Goal: Transaction & Acquisition: Purchase product/service

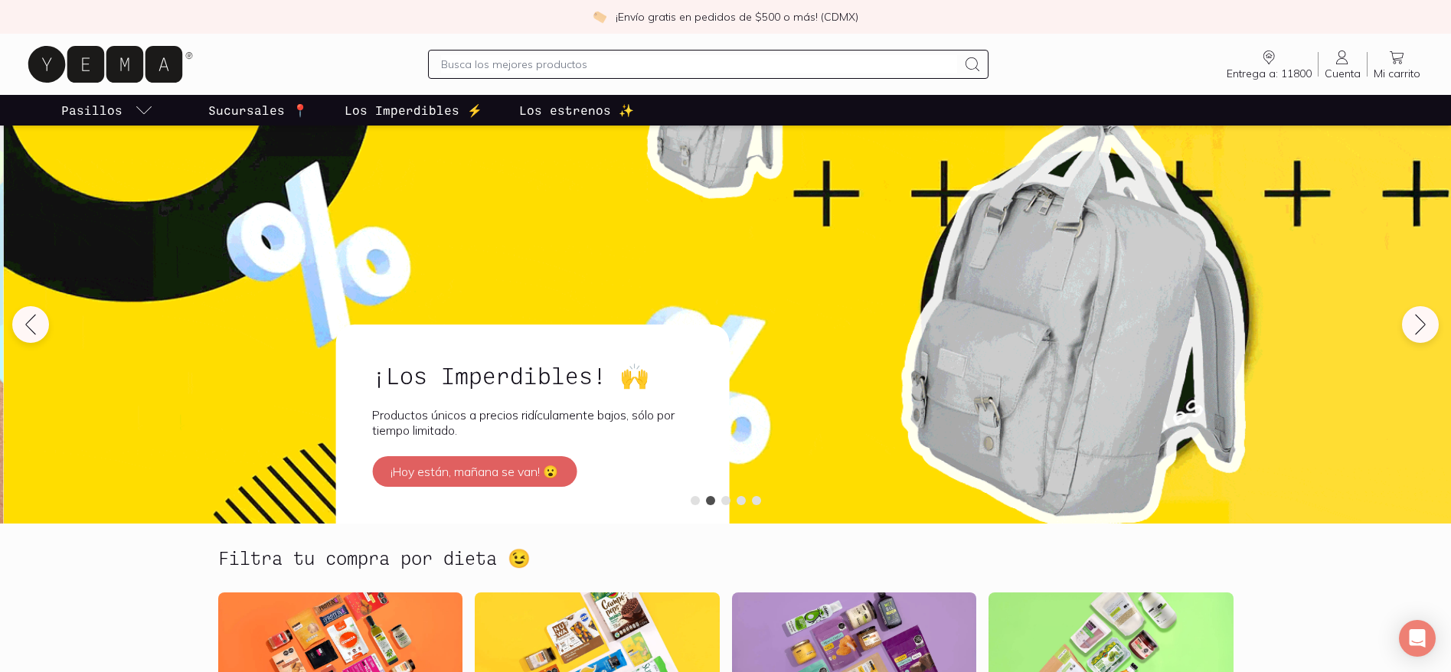
click at [644, 63] on input "text" at bounding box center [699, 64] width 516 height 18
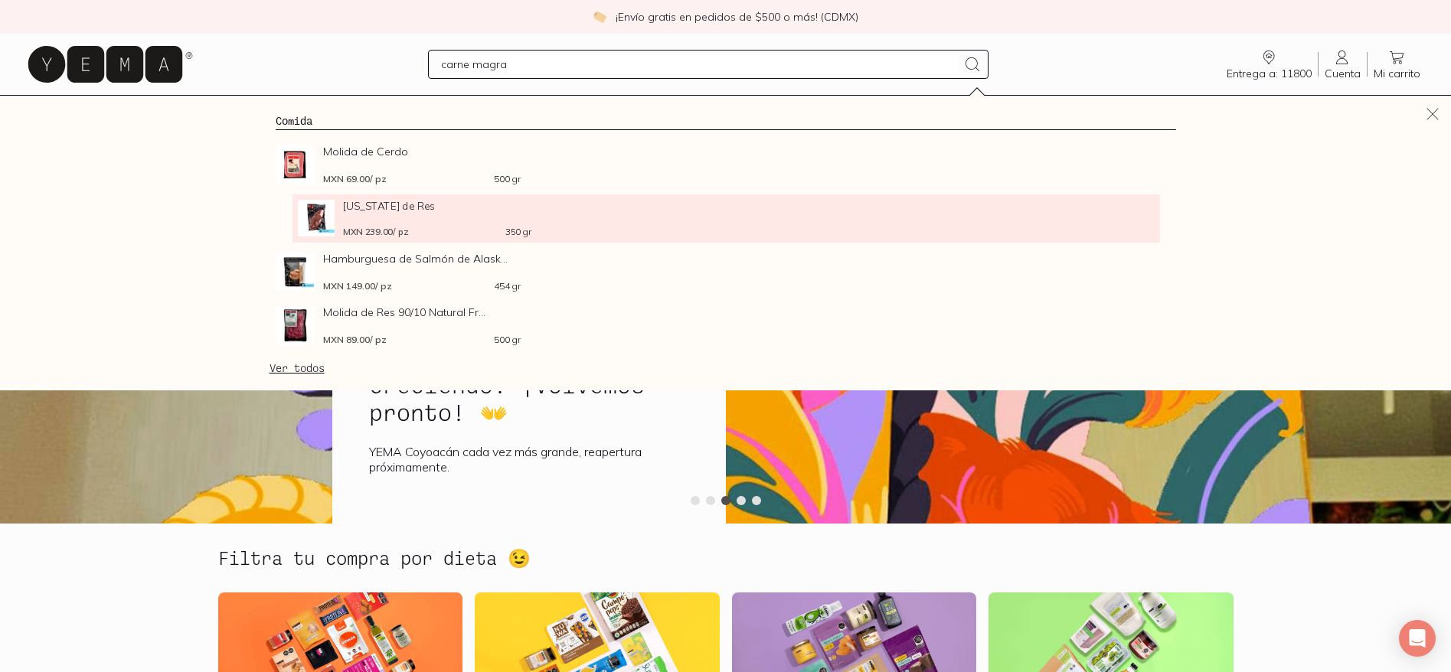
type input "carne magra"
click at [400, 220] on div "[US_STATE] de Res MXN 239.00 / pz 350 gr" at bounding box center [437, 218] width 188 height 37
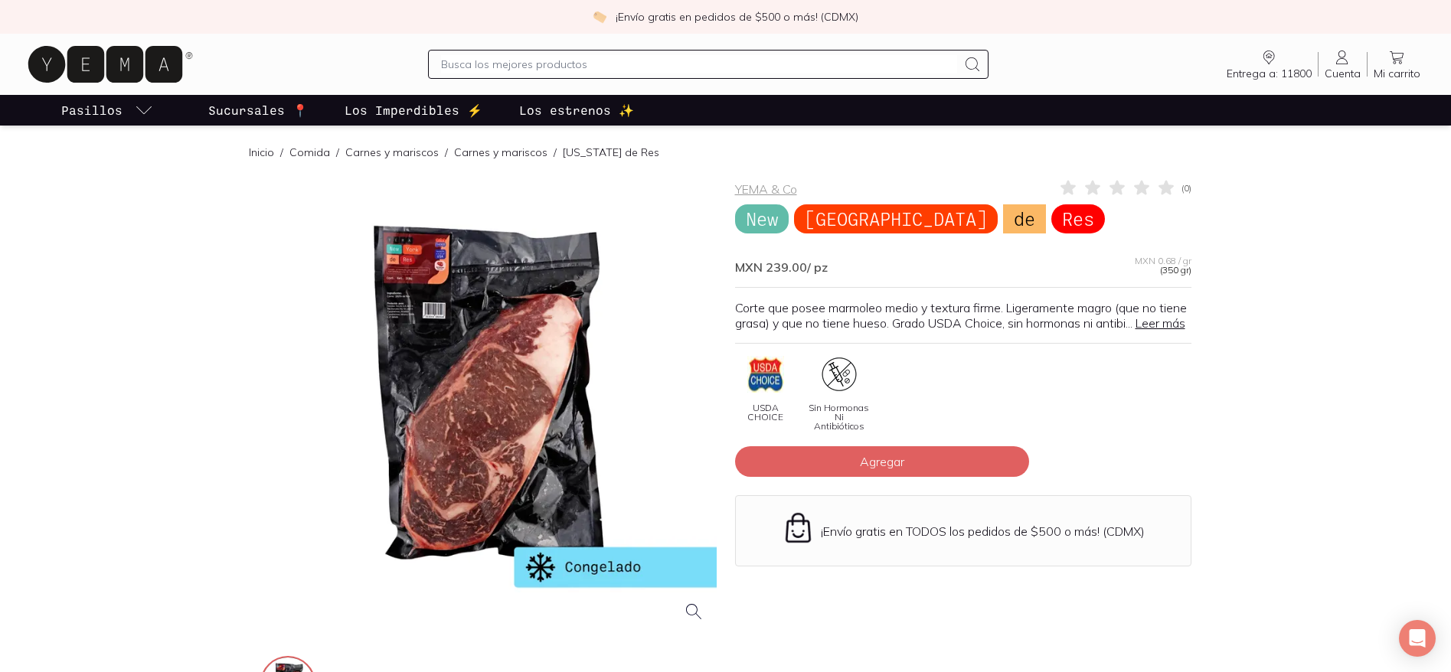
click at [1135, 331] on link "Leer más" at bounding box center [1160, 322] width 50 height 15
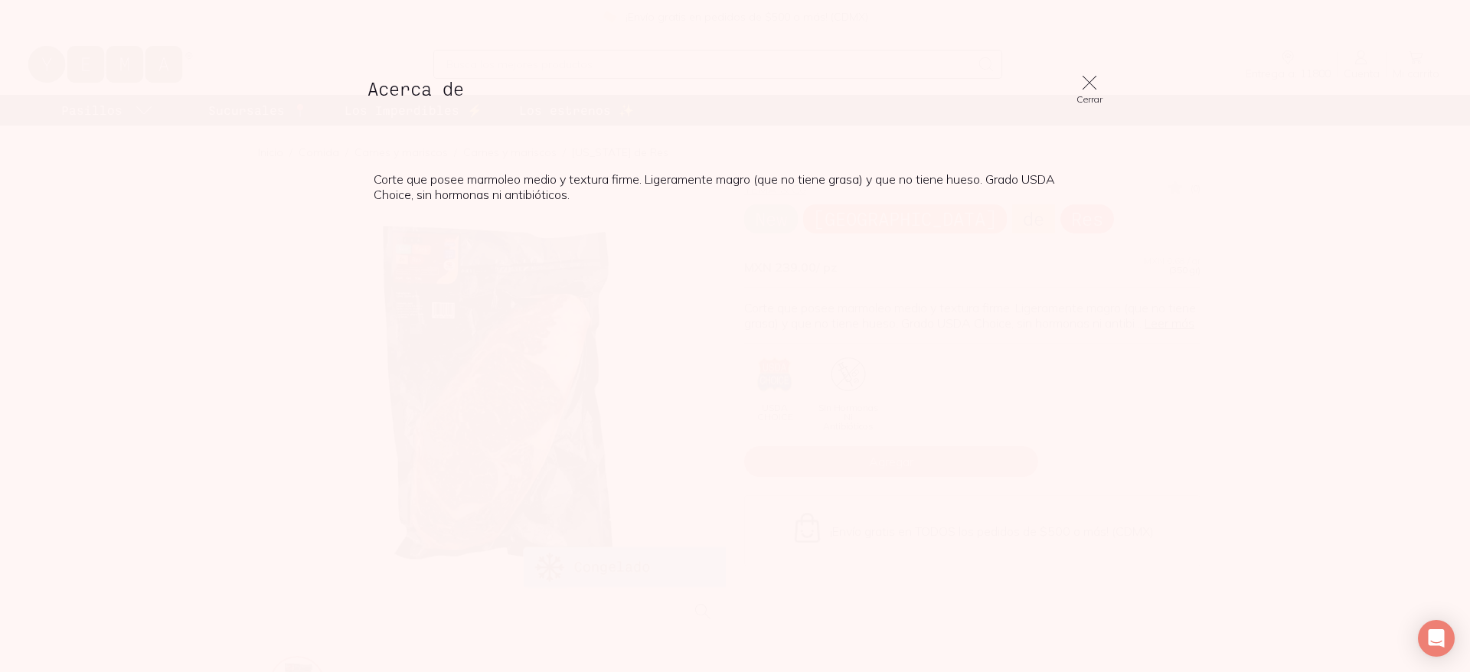
click at [1244, 107] on div "Acerca de Cerrar Corte que posee marmoleo medio y textura firme. Ligeramente ma…" at bounding box center [735, 336] width 1470 height 672
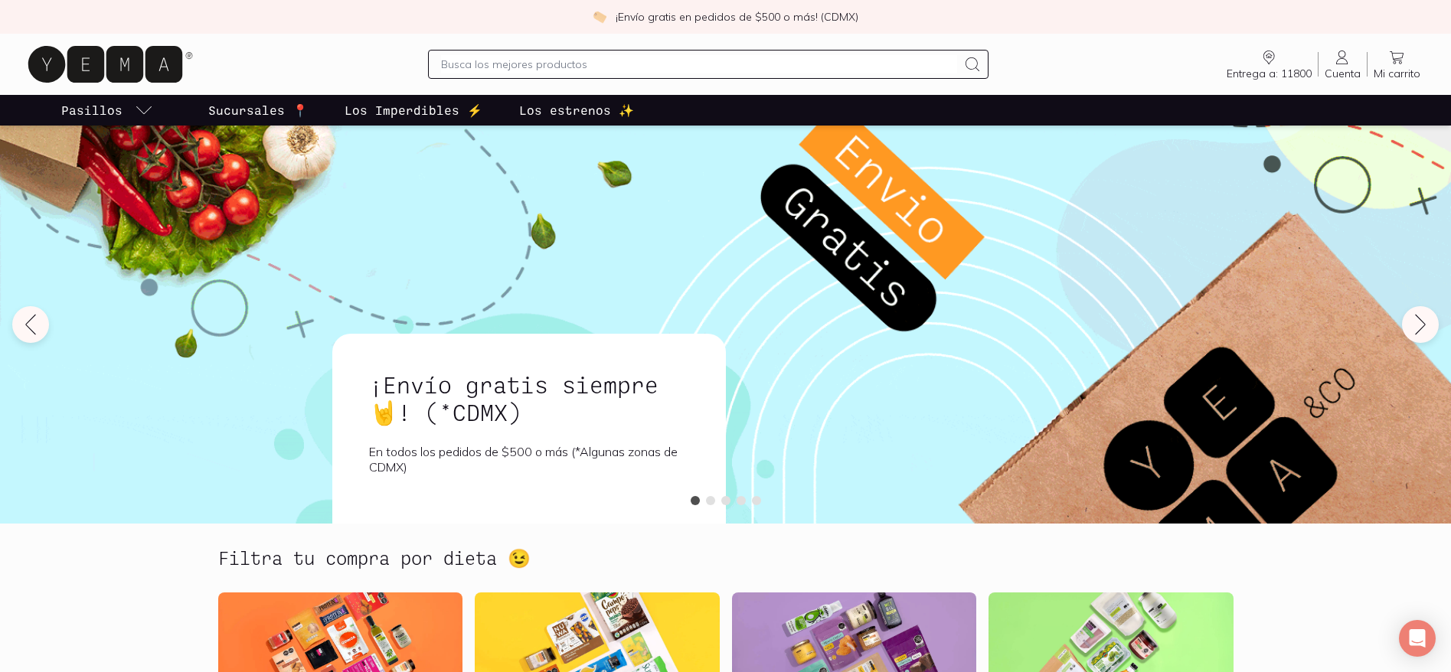
click at [473, 67] on input "text" at bounding box center [699, 64] width 516 height 18
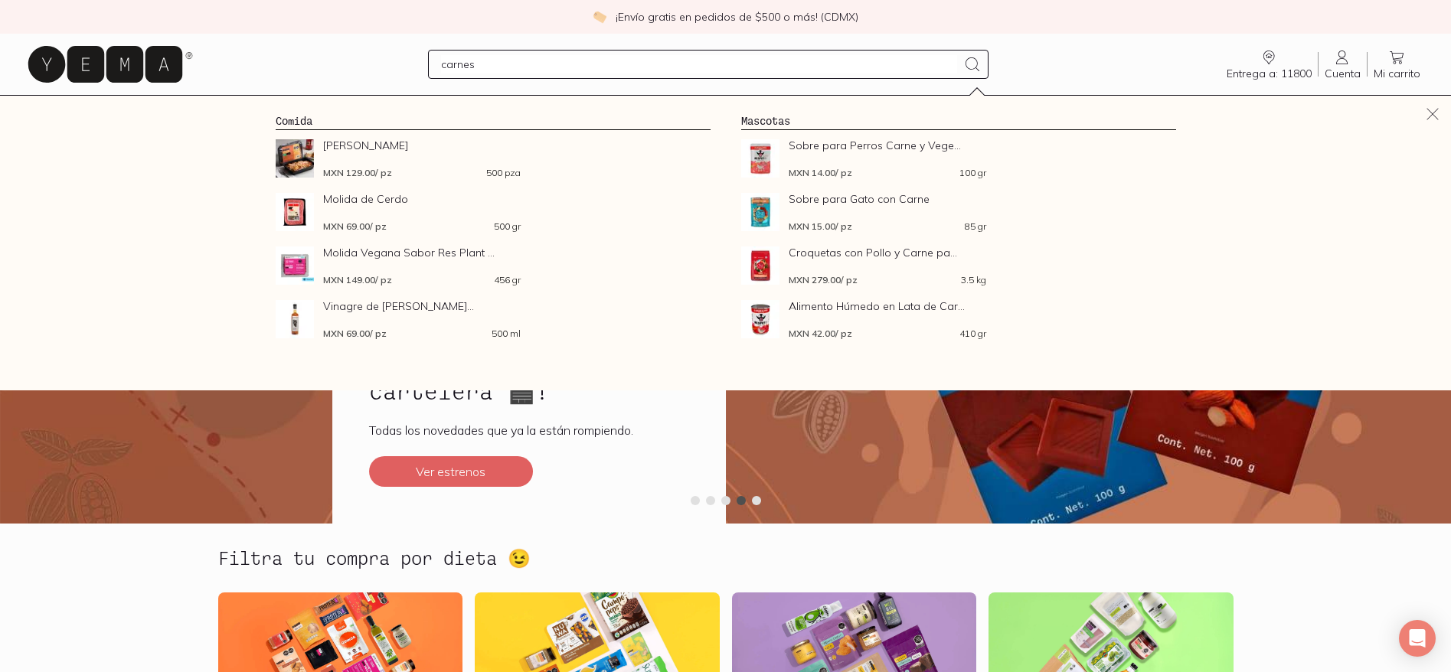
click at [587, 66] on input "carnes" at bounding box center [699, 64] width 516 height 18
type input "carne magra"
